Goal: Task Accomplishment & Management: Complete application form

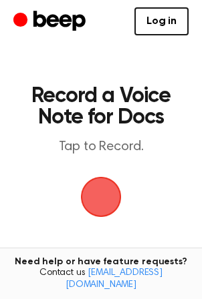
click at [112, 193] on span "button" at bounding box center [101, 197] width 41 height 41
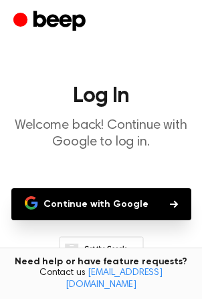
click at [71, 207] on button "Continue with Google" at bounding box center [101, 204] width 180 height 32
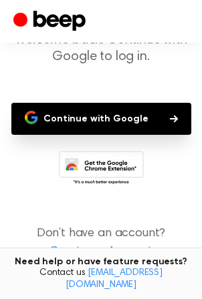
scroll to position [110, 0]
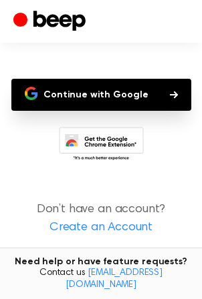
click at [79, 141] on icon at bounding box center [101, 145] width 85 height 37
click at [75, 234] on link "Create an Account" at bounding box center [100, 228] width 175 height 18
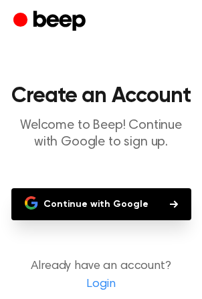
click at [36, 208] on icon "button" at bounding box center [30, 206] width 11 height 5
